Goal: Information Seeking & Learning: Learn about a topic

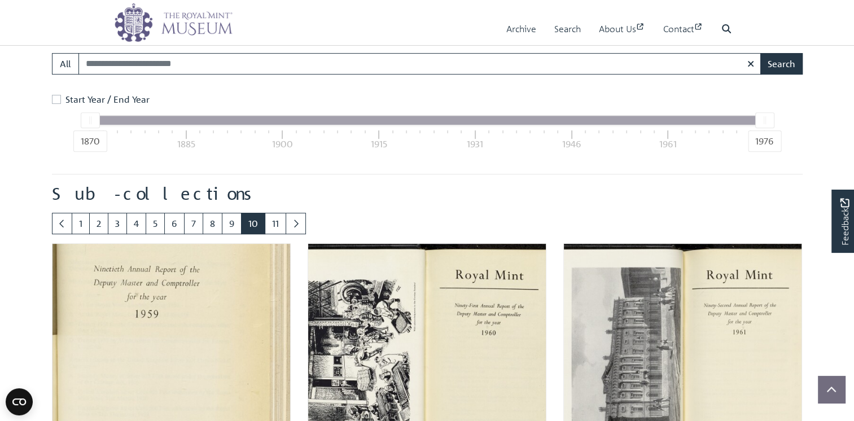
scroll to position [616, 0]
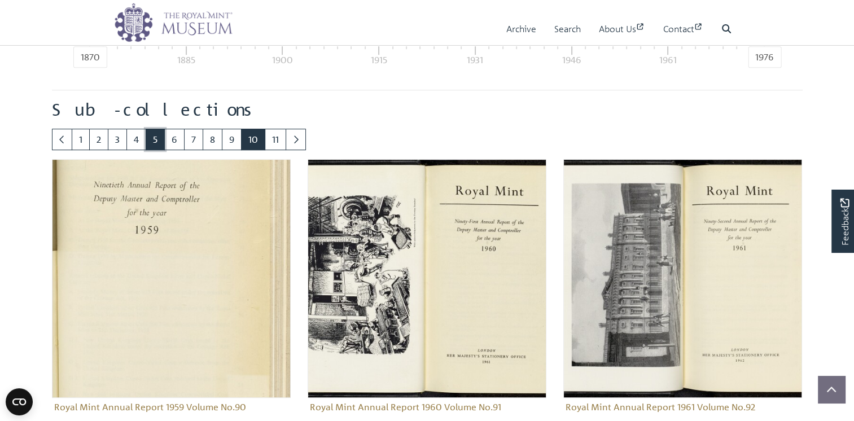
click at [165, 150] on link "5" at bounding box center [155, 139] width 19 height 21
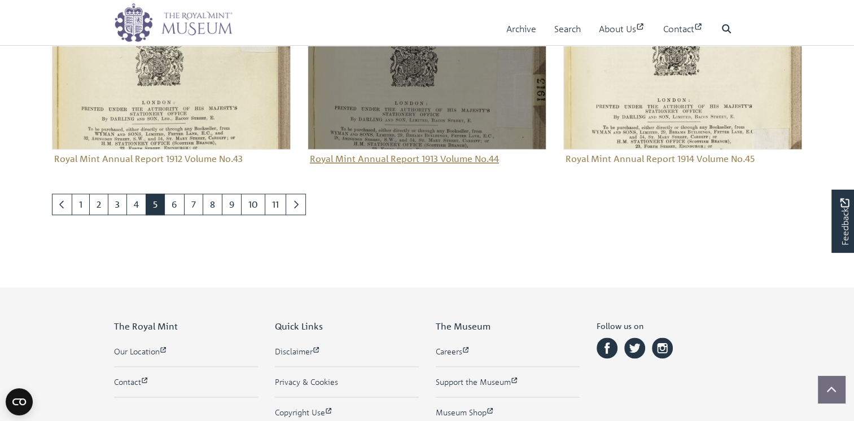
scroll to position [1443, 0]
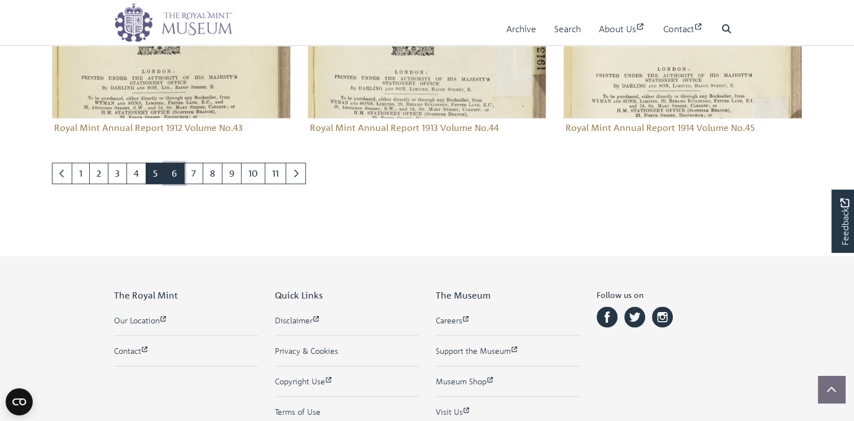
click at [185, 184] on link "6" at bounding box center [174, 173] width 20 height 21
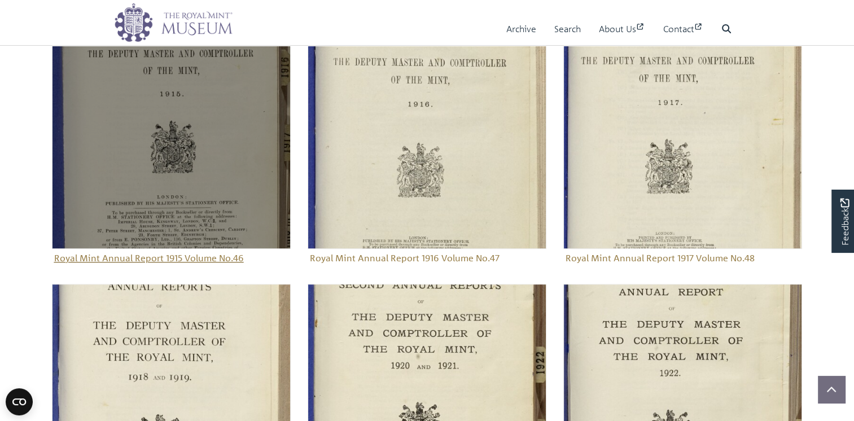
scroll to position [766, 0]
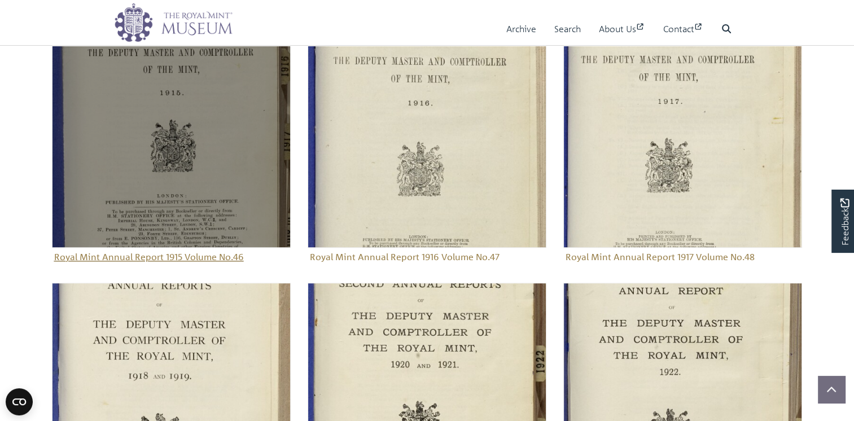
click at [178, 213] on img "Sub-collection" at bounding box center [171, 128] width 239 height 239
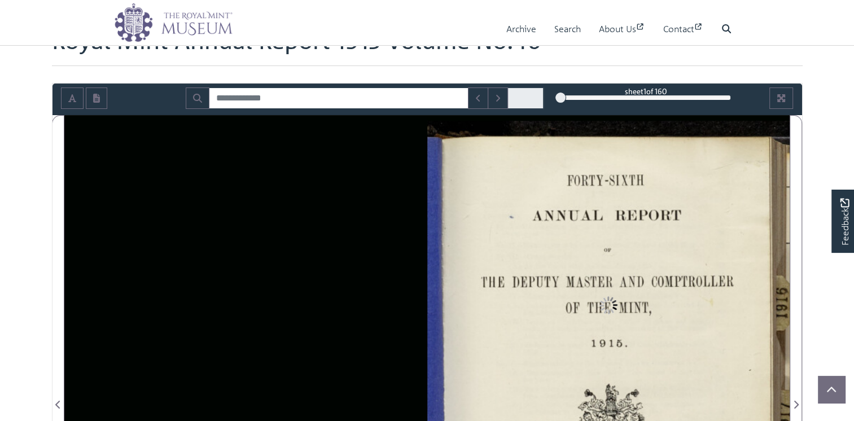
scroll to position [113, 0]
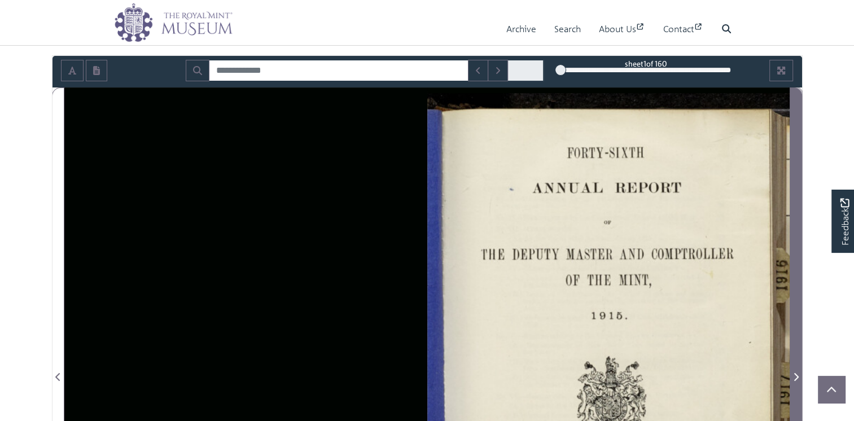
click at [797, 381] on icon "Next Page" at bounding box center [796, 377] width 5 height 8
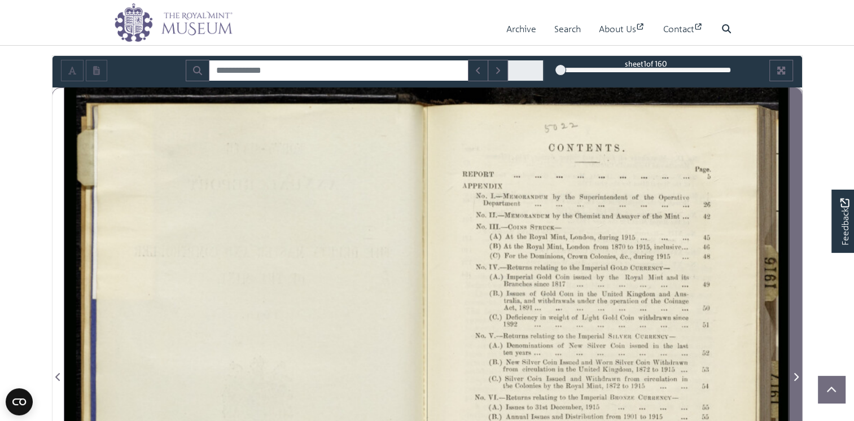
click at [797, 381] on icon "Next Page" at bounding box center [796, 377] width 5 height 8
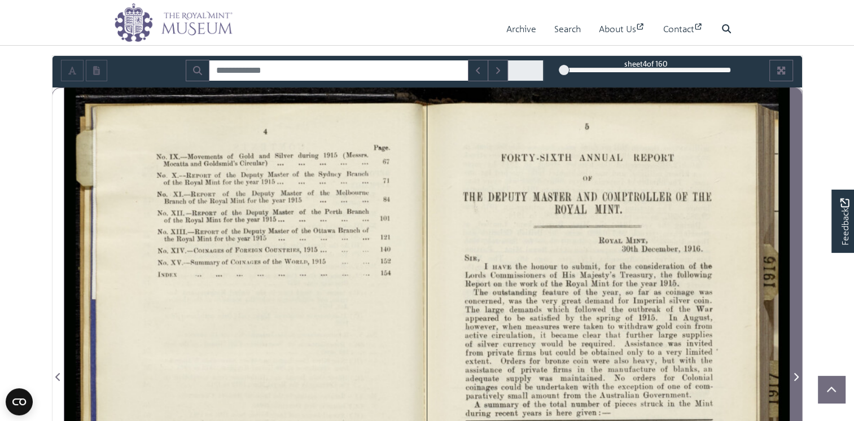
click at [797, 381] on icon "Next Page" at bounding box center [796, 377] width 5 height 8
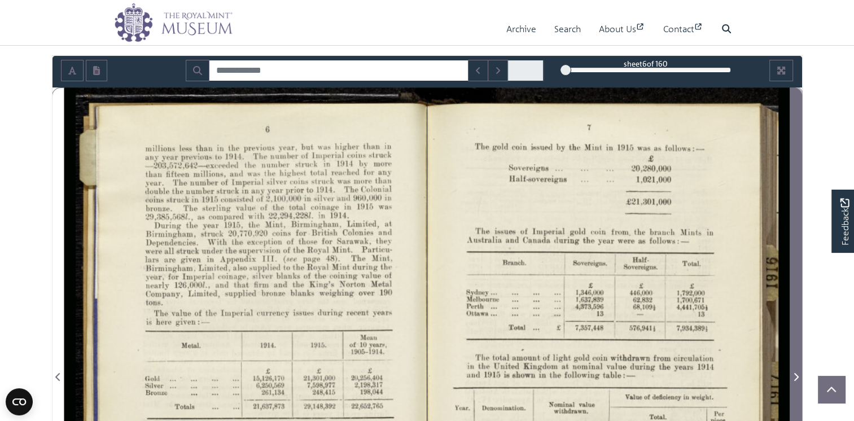
click at [797, 381] on icon "Next Page" at bounding box center [796, 377] width 5 height 8
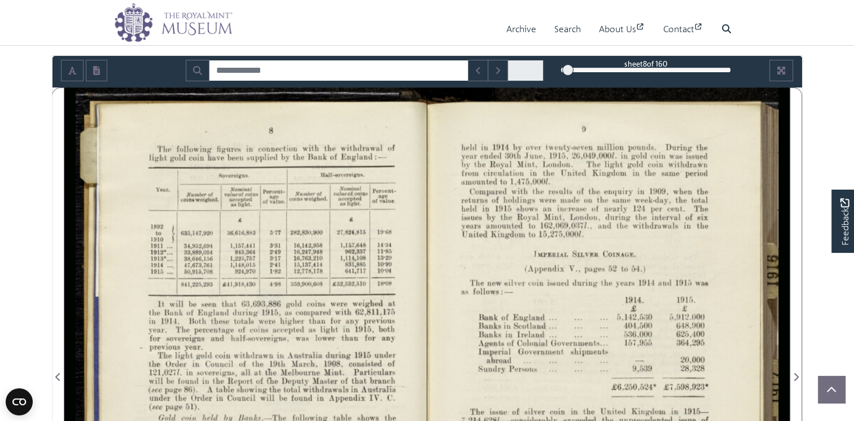
click at [336, 299] on div at bounding box center [245, 369] width 362 height 565
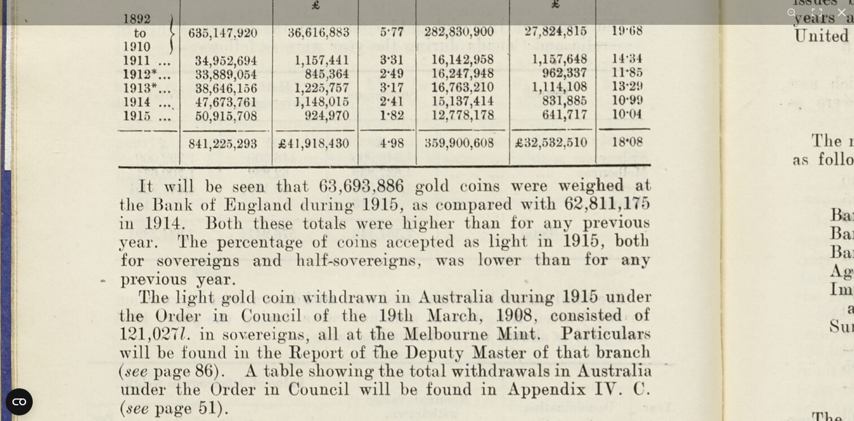
click at [501, 174] on img at bounding box center [719, 327] width 1565 height 1219
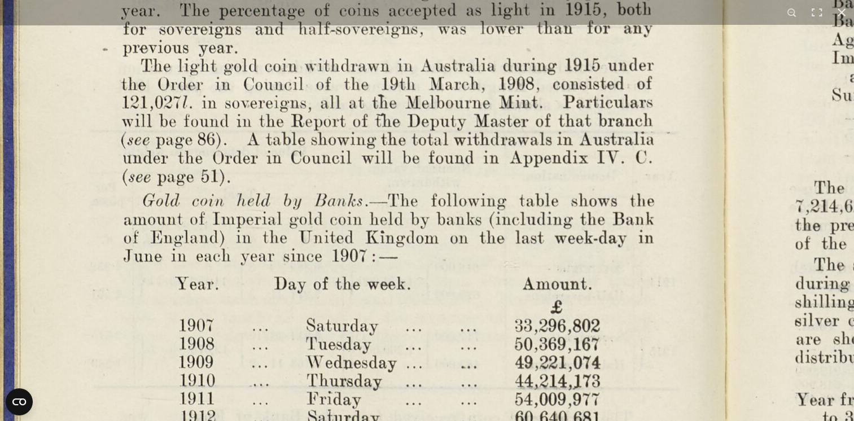
click at [523, 117] on img at bounding box center [721, 96] width 1565 height 1219
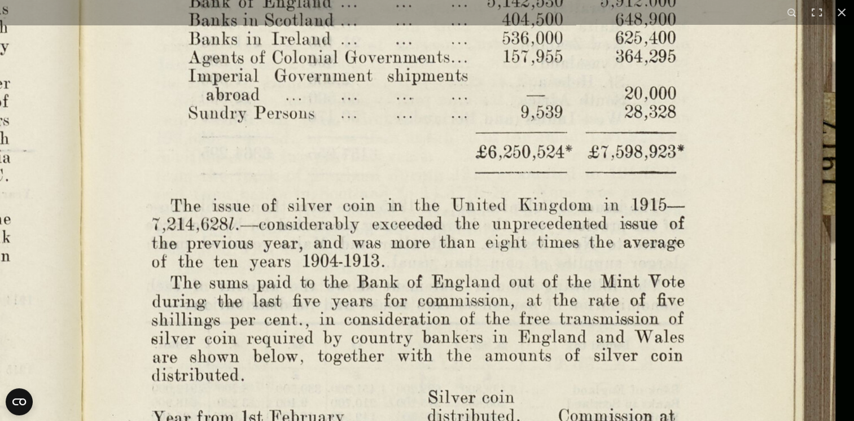
click at [560, 335] on img at bounding box center [78, 114] width 1565 height 1219
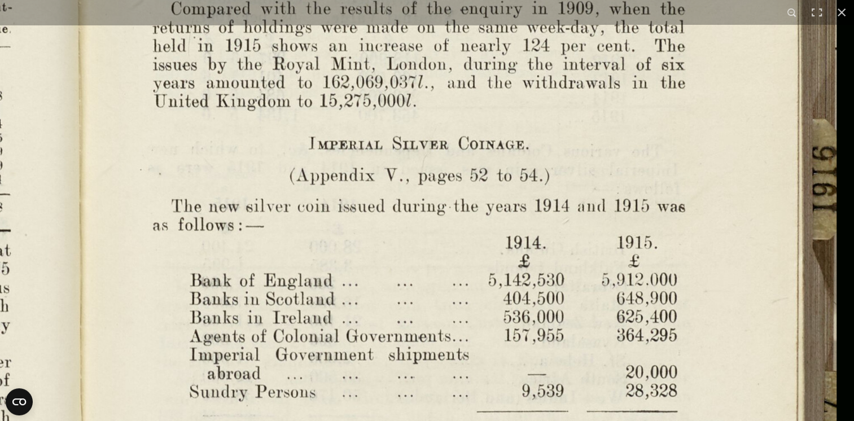
click at [613, 170] on img at bounding box center [79, 393] width 1565 height 1219
